Goal: Transaction & Acquisition: Purchase product/service

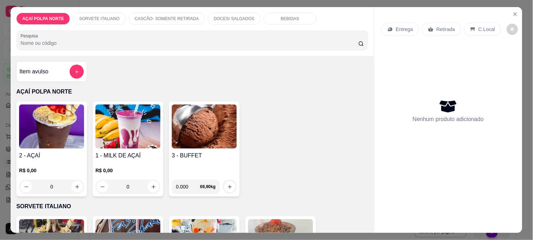
click at [189, 130] on img at bounding box center [204, 127] width 65 height 44
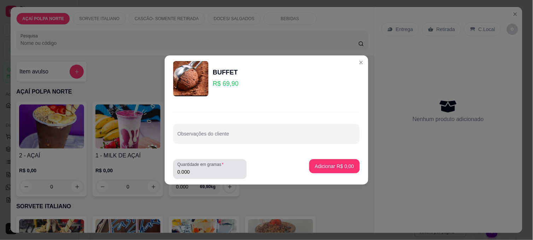
click at [227, 173] on input "0.000" at bounding box center [209, 172] width 65 height 7
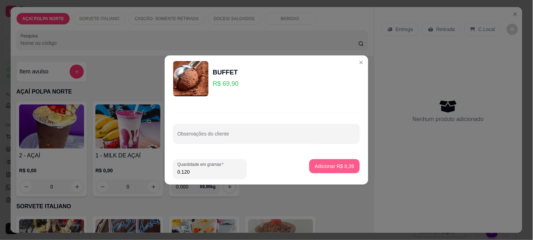
type input "0.120"
click at [331, 164] on p "Adicionar R$ 8,39" at bounding box center [334, 166] width 39 height 7
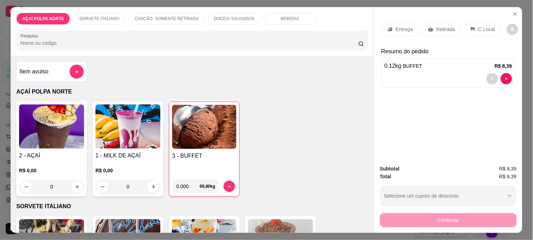
click at [479, 26] on p "C.Local" at bounding box center [486, 29] width 17 height 7
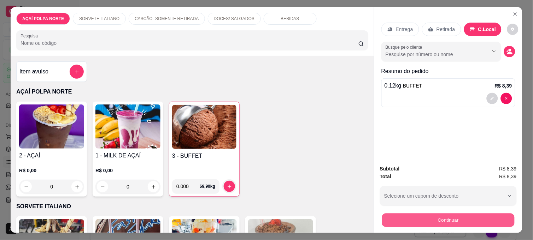
click at [444, 219] on button "Continuar" at bounding box center [448, 220] width 133 height 14
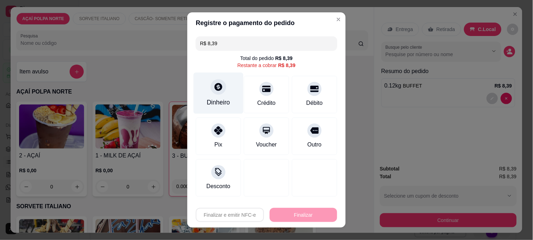
click at [217, 98] on div "Dinheiro" at bounding box center [218, 102] width 23 height 9
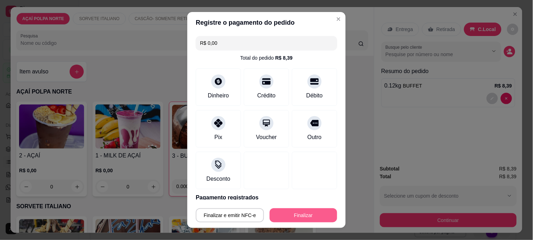
click at [303, 217] on button "Finalizar" at bounding box center [303, 215] width 67 height 14
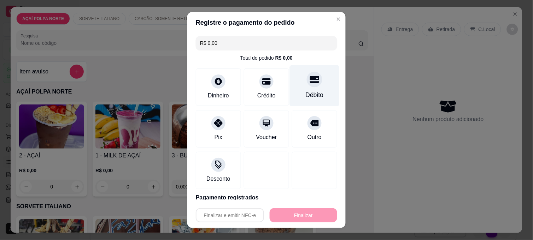
type input "-R$ 8,39"
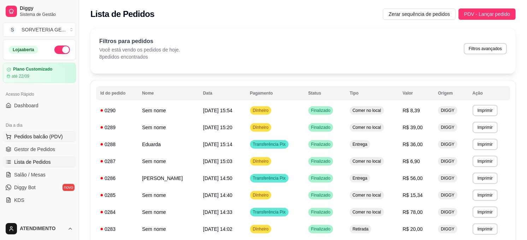
click at [34, 134] on span "Pedidos balcão (PDV)" at bounding box center [38, 136] width 49 height 7
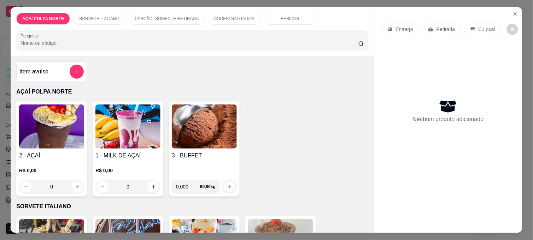
click at [72, 125] on img at bounding box center [51, 127] width 65 height 44
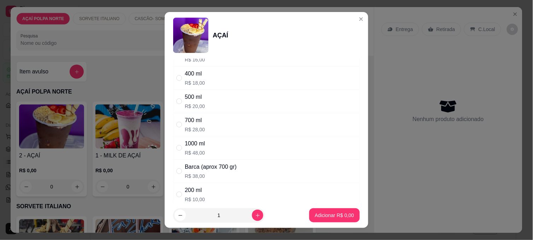
scroll to position [78, 0]
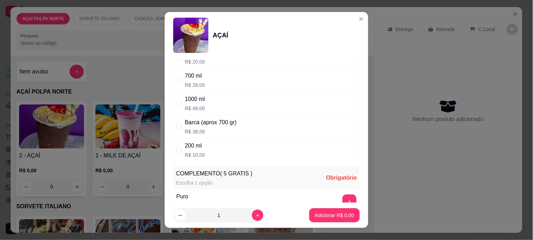
drag, startPoint x: 192, startPoint y: 155, endPoint x: 200, endPoint y: 151, distance: 9.5
click at [192, 154] on p "R$ 10,00" at bounding box center [195, 155] width 20 height 7
radio input "true"
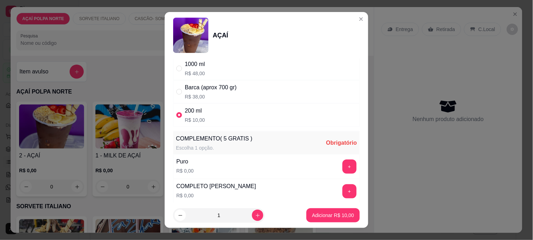
scroll to position [127, 0]
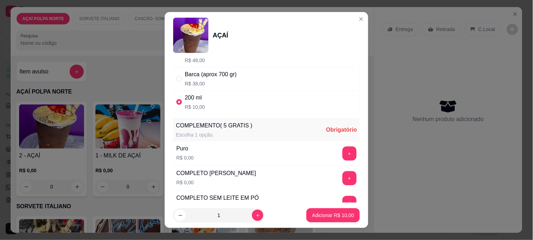
click at [342, 154] on button "+" at bounding box center [349, 154] width 14 height 14
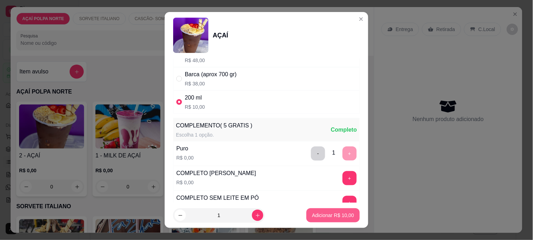
click at [322, 211] on button "Adicionar R$ 10,00" at bounding box center [332, 215] width 53 height 14
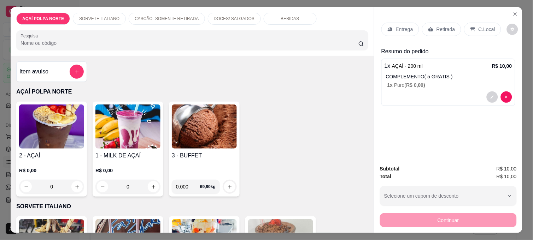
click at [47, 140] on img at bounding box center [51, 127] width 65 height 44
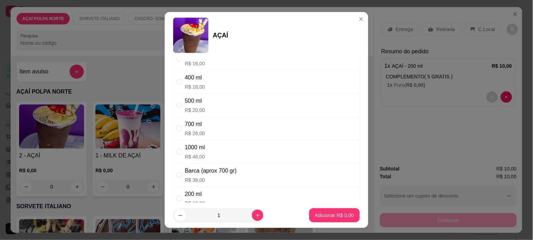
scroll to position [39, 0]
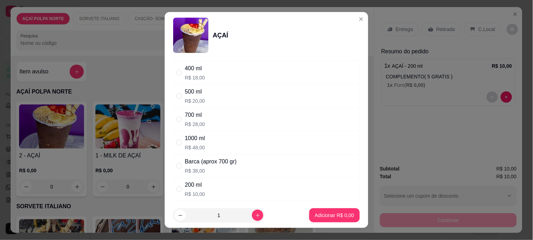
click at [191, 190] on div "200 ml R$ 10,00" at bounding box center [195, 189] width 20 height 17
radio input "true"
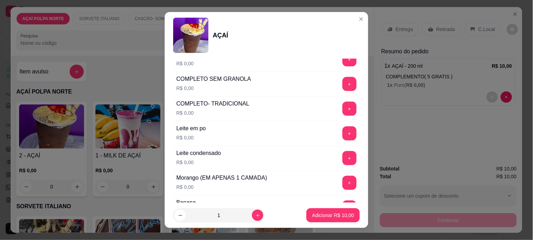
scroll to position [314, 0]
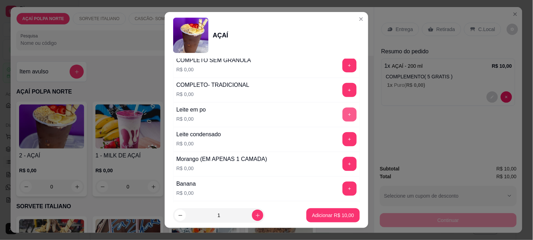
click at [342, 115] on button "+" at bounding box center [349, 115] width 14 height 14
click at [343, 142] on button "+" at bounding box center [350, 140] width 14 height 14
click at [341, 191] on div "+" at bounding box center [350, 189] width 20 height 14
click at [342, 190] on button "+" at bounding box center [349, 189] width 14 height 14
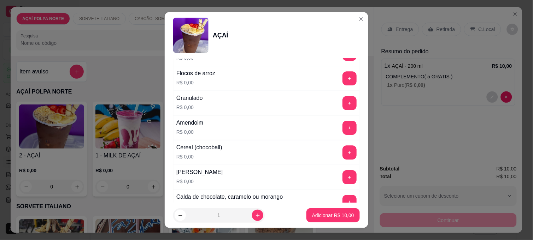
scroll to position [510, 0]
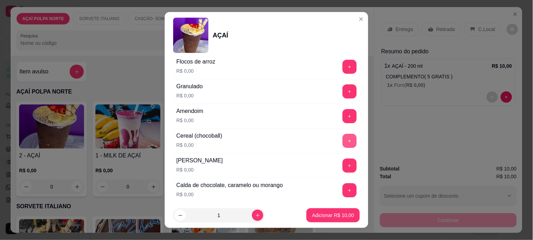
click at [342, 142] on button "+" at bounding box center [349, 141] width 14 height 14
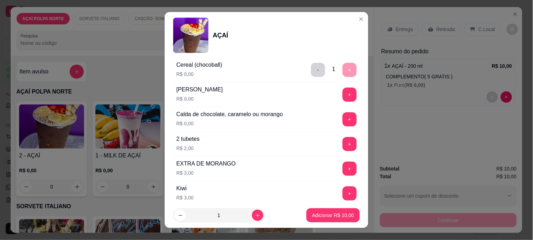
scroll to position [589, 0]
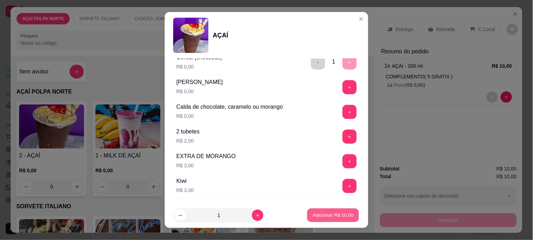
click at [334, 216] on p "Adicionar R$ 10,00" at bounding box center [333, 215] width 41 height 7
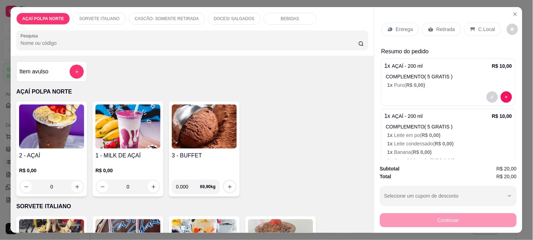
click at [478, 27] on p "C.Local" at bounding box center [486, 29] width 17 height 7
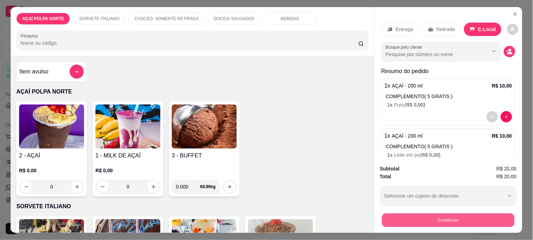
click at [466, 218] on button "Continuar" at bounding box center [448, 220] width 133 height 14
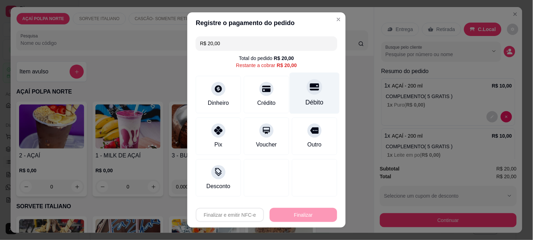
click at [295, 101] on div "Débito" at bounding box center [315, 93] width 50 height 41
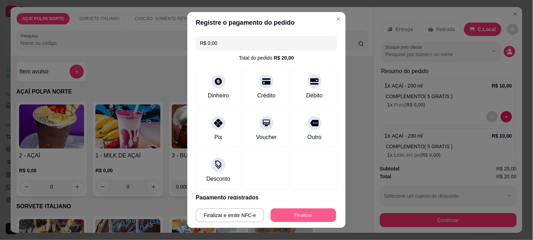
click at [316, 210] on button "Finalizar" at bounding box center [303, 216] width 65 height 14
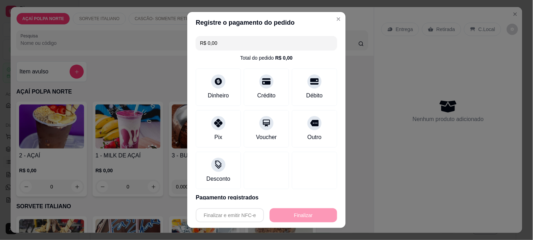
type input "-R$ 20,00"
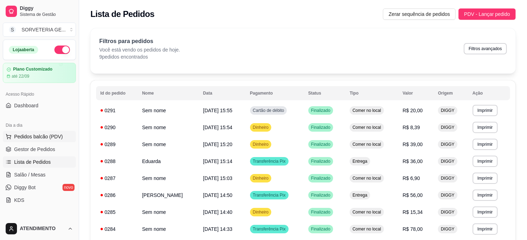
click at [61, 136] on button "Pedidos balcão (PDV)" at bounding box center [39, 136] width 73 height 11
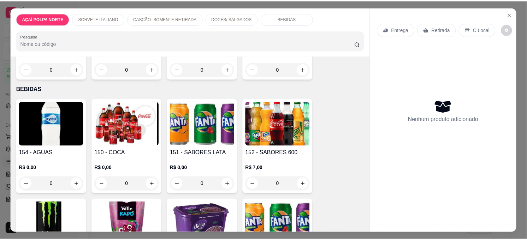
scroll to position [471, 0]
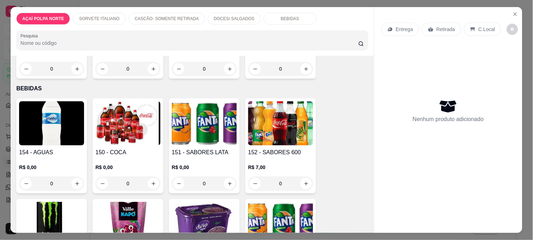
click at [115, 149] on h4 "150 - COCA" at bounding box center [127, 152] width 65 height 8
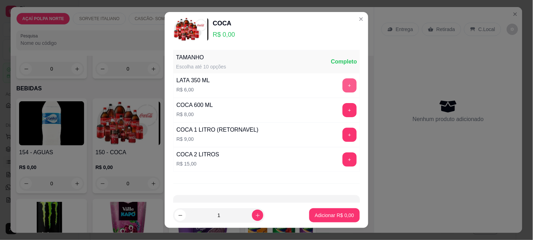
click at [342, 80] on button "+" at bounding box center [349, 85] width 14 height 14
click at [347, 219] on button "Adicionar R$ 6,00" at bounding box center [334, 216] width 49 height 14
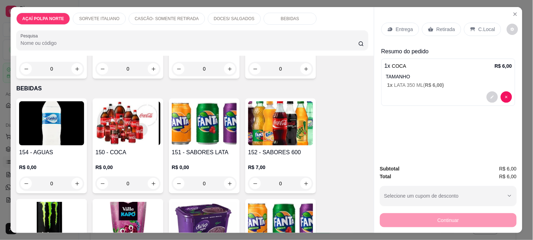
click at [481, 26] on p "C.Local" at bounding box center [486, 29] width 17 height 7
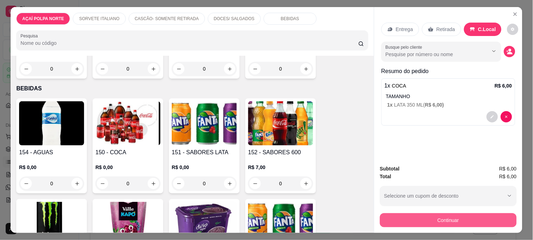
click at [466, 218] on button "Continuar" at bounding box center [448, 220] width 137 height 14
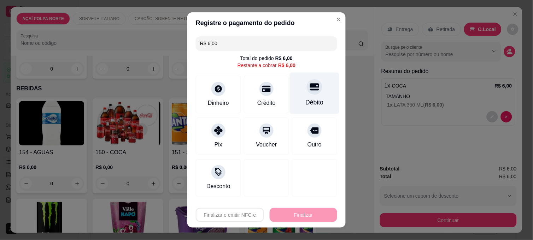
click at [294, 98] on div "Débito" at bounding box center [315, 93] width 50 height 41
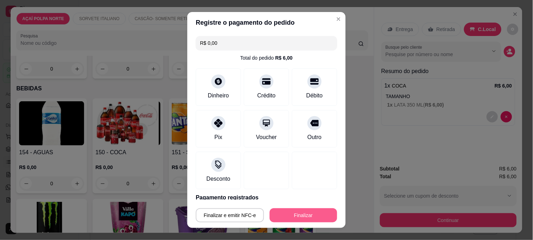
click at [313, 212] on button "Finalizar" at bounding box center [303, 215] width 67 height 14
type input "-R$ 6,00"
